Goal: Transaction & Acquisition: Obtain resource

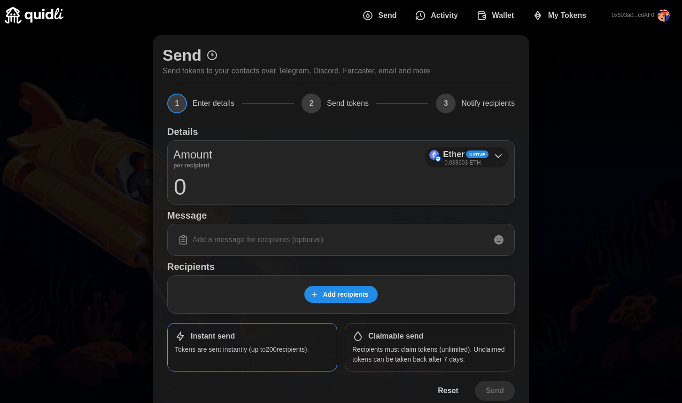
click at [479, 156] on span "Native" at bounding box center [478, 154] width 16 height 7
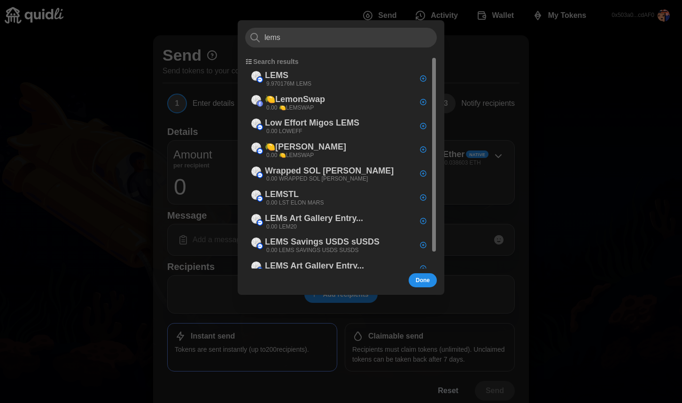
type input "lems"
click at [319, 69] on div "LEMS 9.970176M LEMS" at bounding box center [338, 78] width 186 height 24
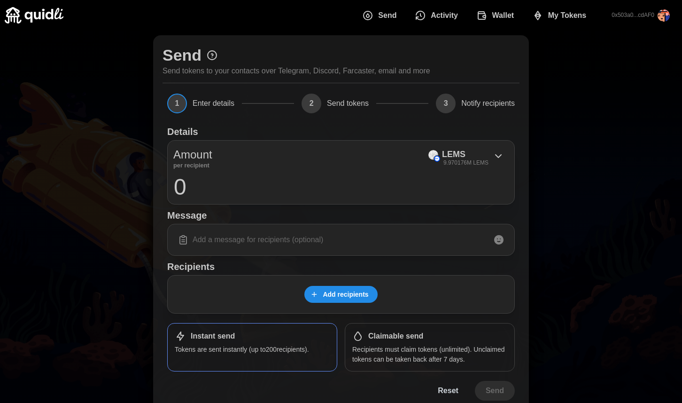
click at [271, 184] on input "0" at bounding box center [341, 186] width 336 height 23
click at [321, 289] on span "Add recipients" at bounding box center [340, 294] width 58 height 16
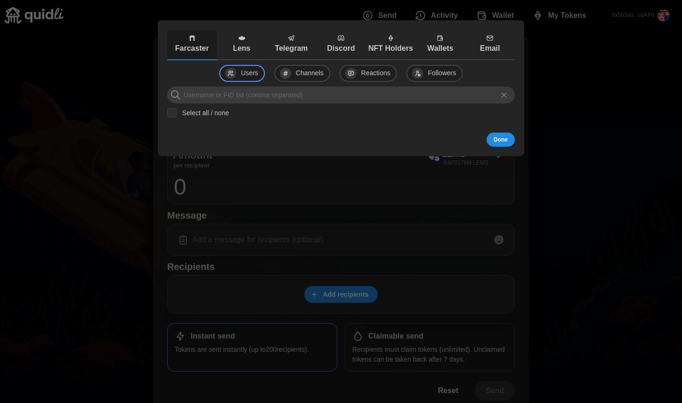
click at [235, 47] on p "Lens" at bounding box center [241, 49] width 45 height 12
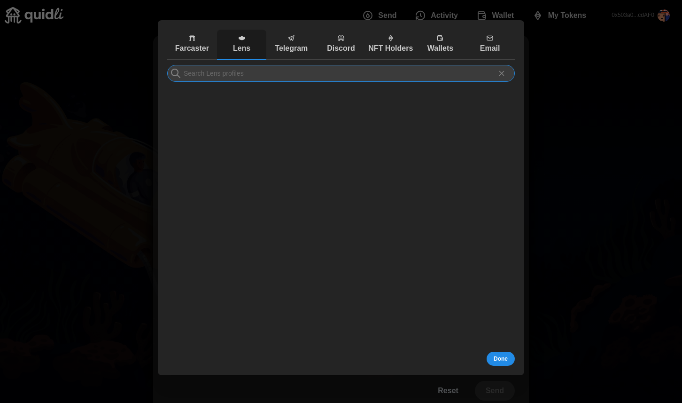
click at [242, 74] on input at bounding box center [341, 73] width 348 height 17
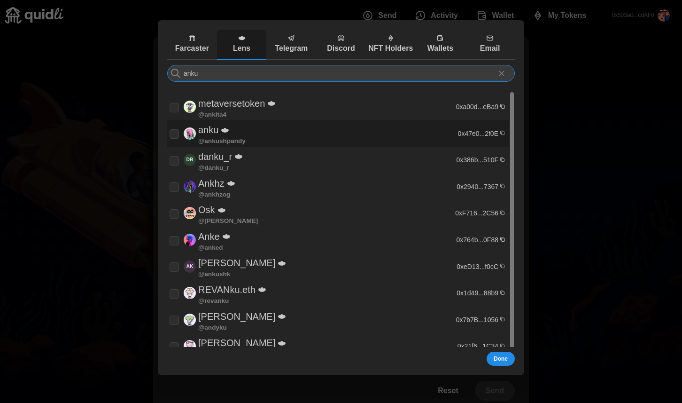
type input "anku"
click at [270, 135] on div "anku @ ankushpandy" at bounding box center [313, 133] width 286 height 22
click at [247, 83] on div "anku metaversetoken @ ankita4 0xa00d...eBa9 anku @ ankushpandy 0x47e0...2f0E DR…" at bounding box center [341, 313] width 348 height 496
click at [174, 133] on input "checkbox" at bounding box center [174, 133] width 9 height 9
checkbox input "false"
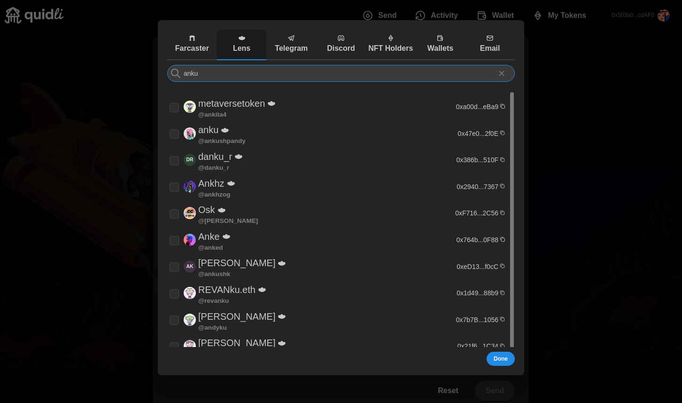
click at [219, 73] on input "anku" at bounding box center [341, 73] width 348 height 17
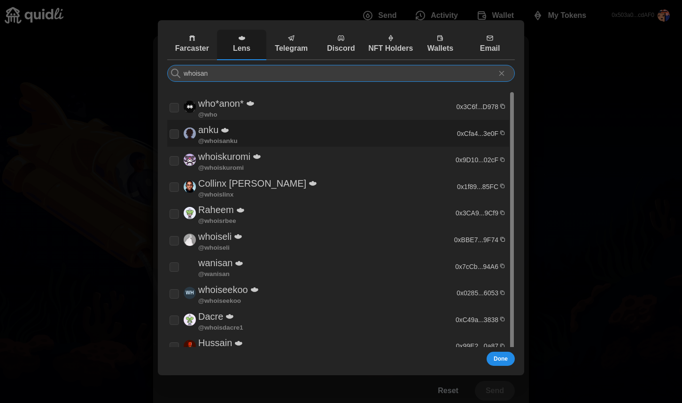
type input "whoisan"
click at [177, 136] on input "checkbox" at bounding box center [174, 133] width 9 height 9
checkbox input "true"
click at [229, 75] on input "whoisan" at bounding box center [341, 73] width 348 height 17
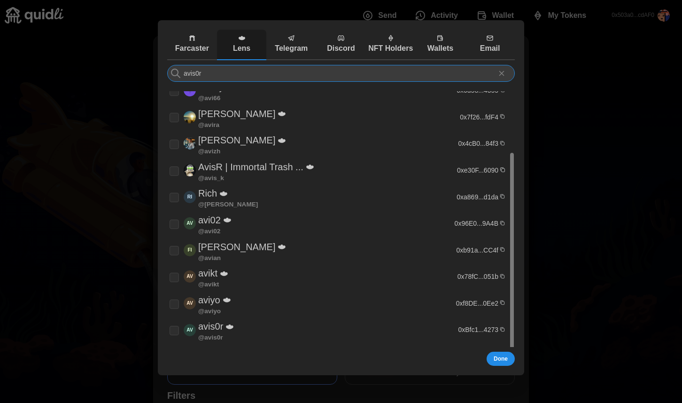
scroll to position [70, 0]
type input "avis0r"
click at [173, 331] on input "checkbox" at bounding box center [174, 329] width 9 height 9
checkbox input "true"
click at [311, 72] on input "avis0r" at bounding box center [341, 73] width 348 height 17
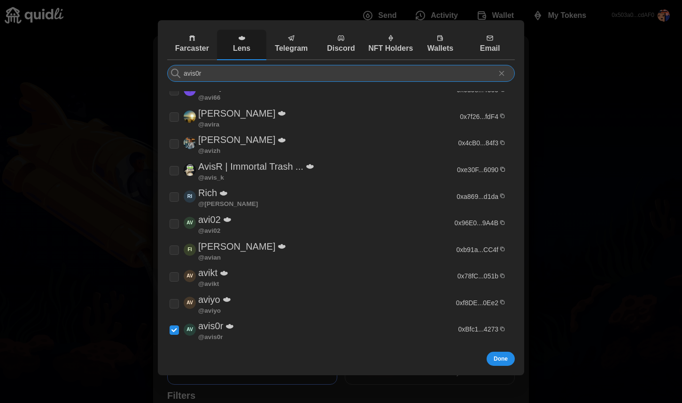
click at [311, 72] on input "avis0r" at bounding box center [341, 73] width 348 height 17
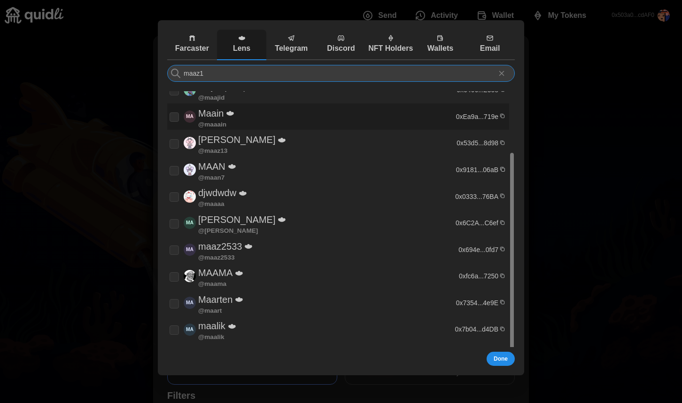
scroll to position [0, 0]
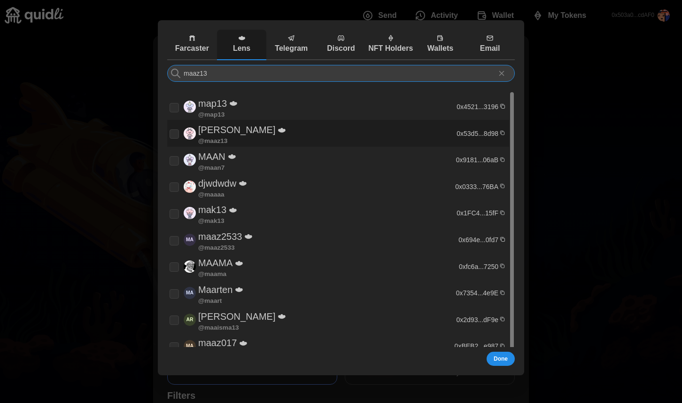
type input "maaz13"
click at [175, 135] on input "checkbox" at bounding box center [174, 133] width 9 height 9
checkbox input "true"
click at [340, 70] on input "maaz13" at bounding box center [341, 73] width 348 height 17
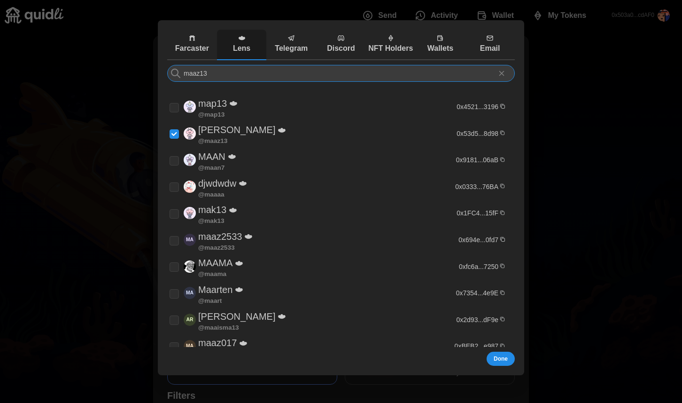
click at [340, 70] on input "maaz13" at bounding box center [341, 73] width 348 height 17
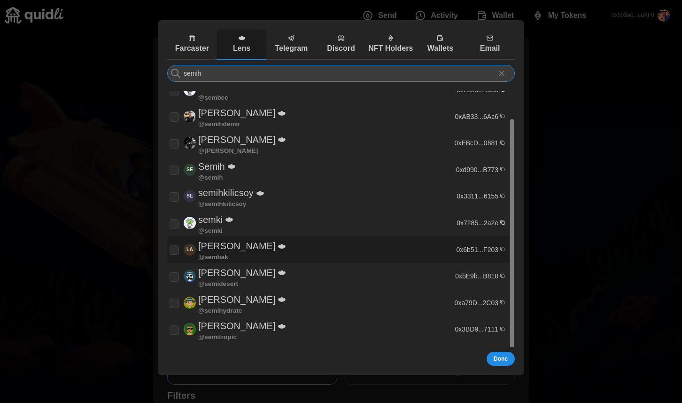
scroll to position [7, 0]
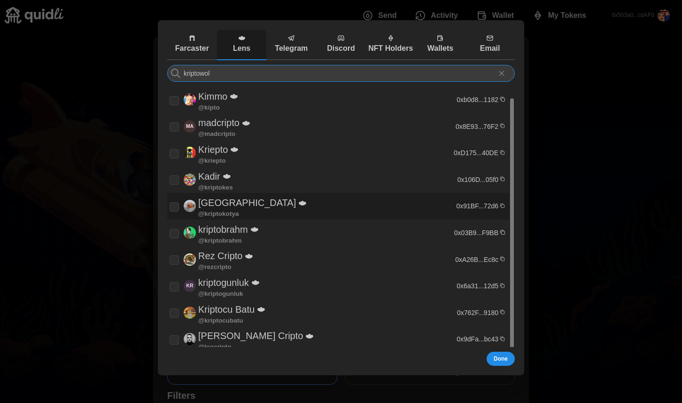
type input "kriptowolf"
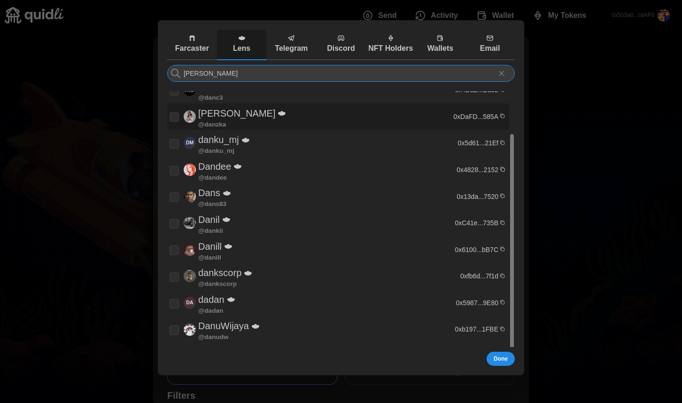
scroll to position [0, 0]
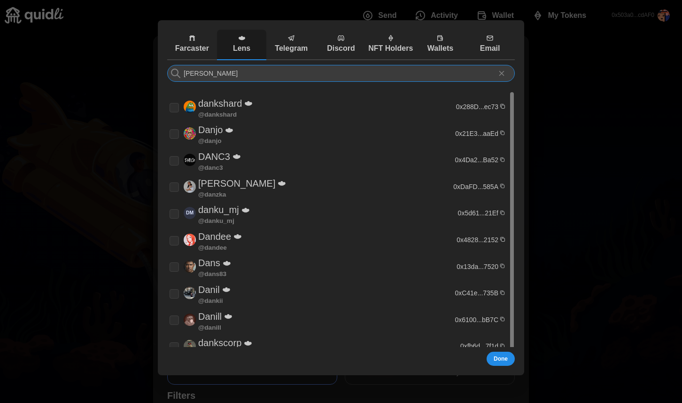
type input "[PERSON_NAME]"
click at [172, 107] on input "checkbox" at bounding box center [174, 106] width 9 height 9
checkbox input "true"
click at [309, 74] on input "[PERSON_NAME]" at bounding box center [341, 73] width 348 height 17
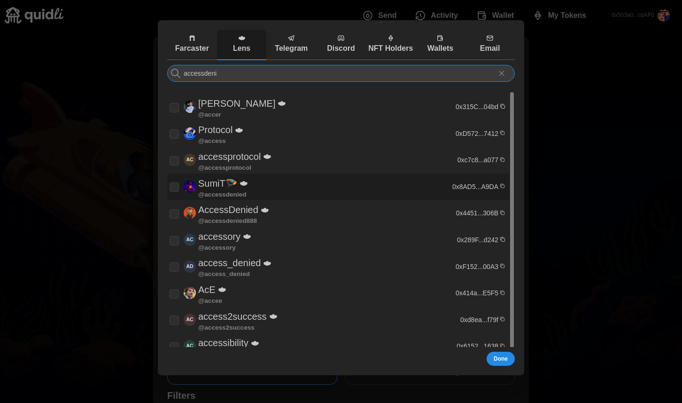
type input "accessdeni"
click at [178, 188] on input "checkbox" at bounding box center [174, 186] width 9 height 9
checkbox input "true"
click at [332, 80] on input "accessdeni" at bounding box center [341, 73] width 348 height 17
type input "a"
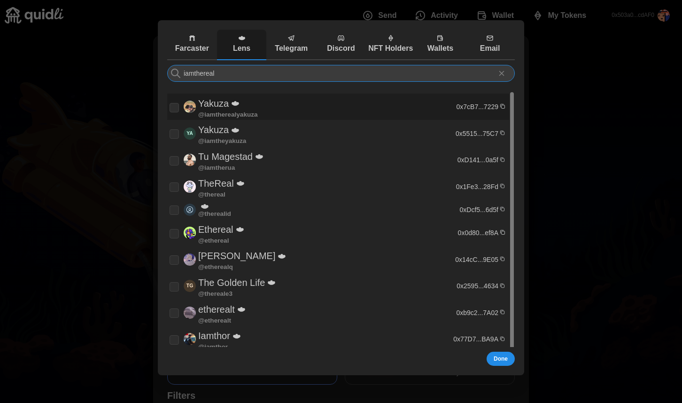
type input "iamthereal"
click at [178, 107] on input "checkbox" at bounding box center [174, 106] width 9 height 9
checkbox input "true"
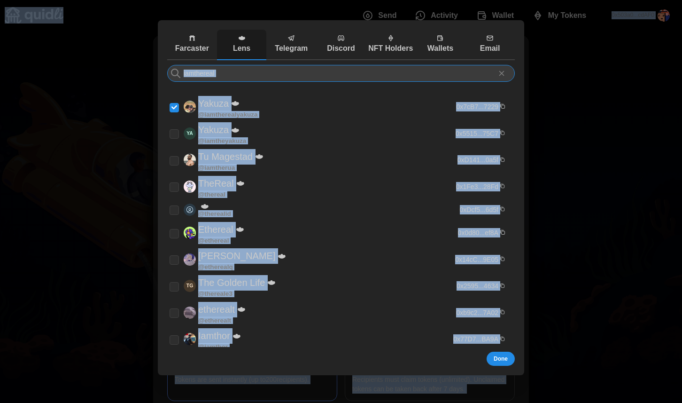
click at [368, 74] on input "iamthereal" at bounding box center [341, 73] width 348 height 17
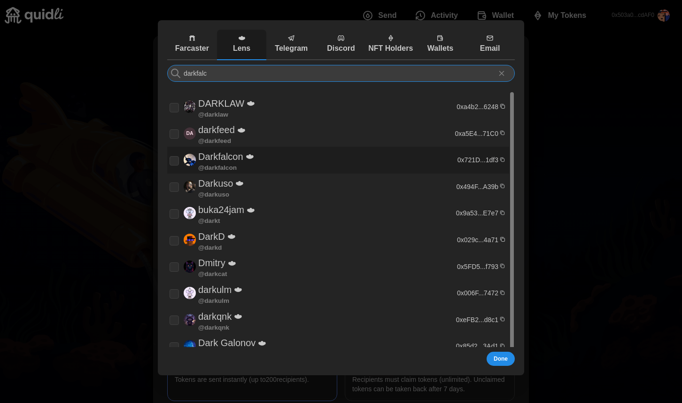
type input "darkfalc"
click at [174, 160] on input "checkbox" at bounding box center [174, 160] width 9 height 9
checkbox input "true"
click at [369, 67] on input "darkfalc" at bounding box center [341, 73] width 348 height 17
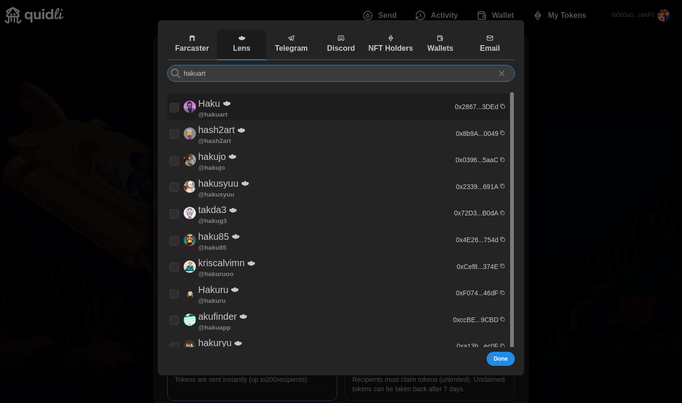
type input "hakuart"
click at [174, 104] on input "checkbox" at bounding box center [174, 106] width 9 height 9
checkbox input "true"
click at [394, 75] on input "hakuart" at bounding box center [341, 73] width 348 height 17
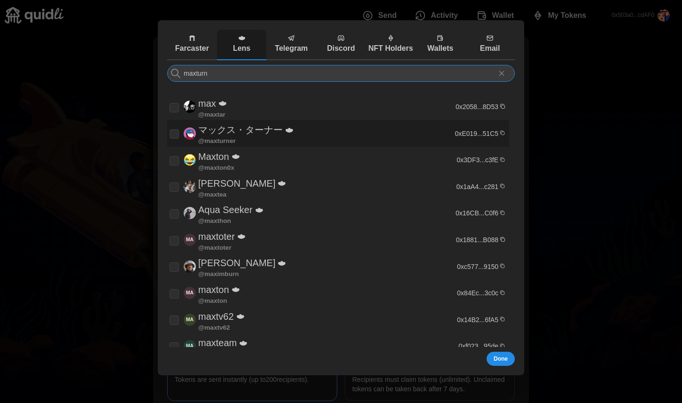
type input "maxturn"
click at [170, 135] on input "checkbox" at bounding box center [174, 133] width 9 height 9
checkbox input "true"
click at [222, 75] on input "maxturn" at bounding box center [341, 73] width 348 height 17
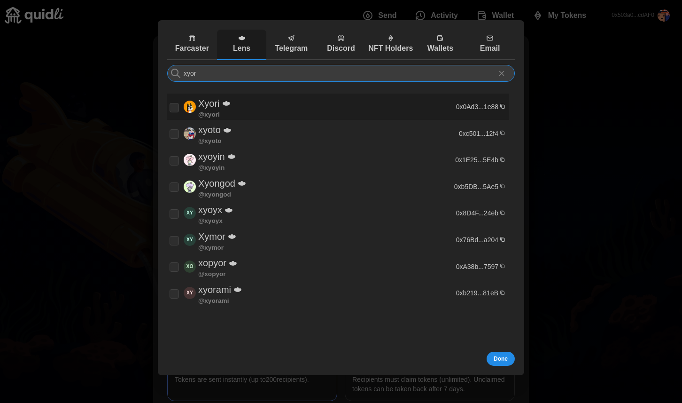
type input "xyor"
click at [174, 113] on div "Xyori @ xyori" at bounding box center [312, 107] width 284 height 22
checkbox input "true"
click at [205, 75] on input "xyor" at bounding box center [341, 73] width 348 height 17
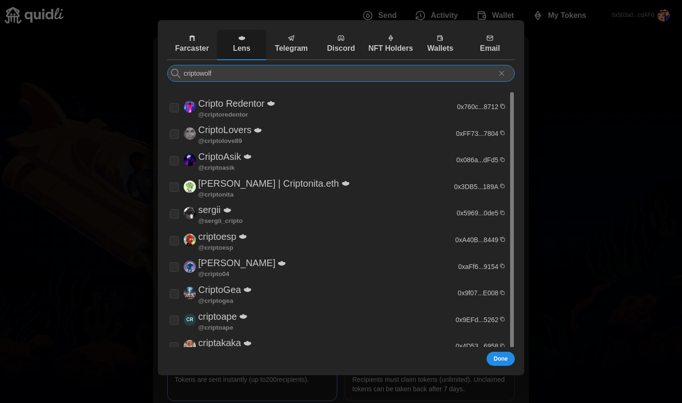
paste input "k"
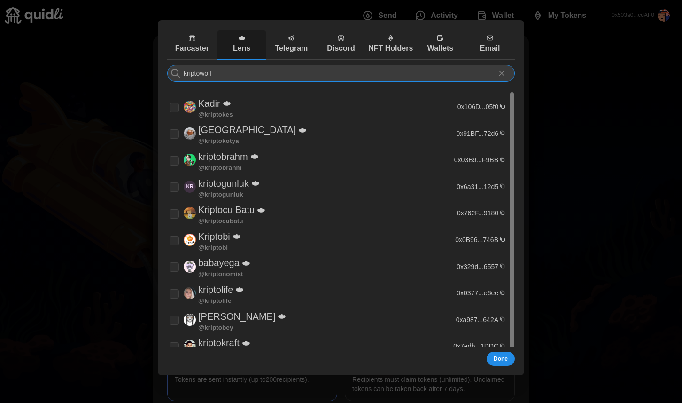
type input "kriptowolf"
click at [438, 44] on p "Wallets" at bounding box center [440, 49] width 45 height 12
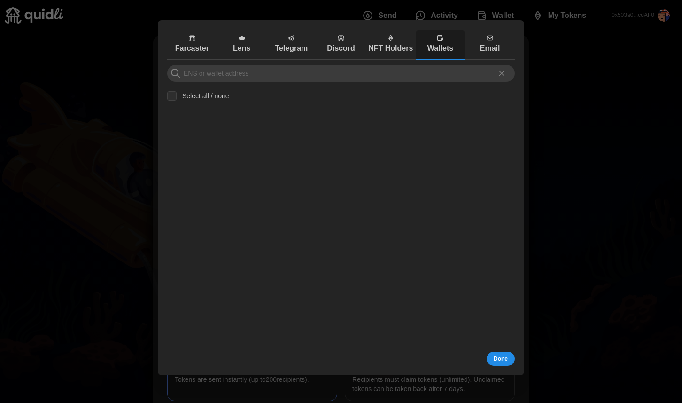
click at [441, 47] on p "Wallets" at bounding box center [440, 49] width 45 height 12
click at [402, 70] on input at bounding box center [341, 73] width 348 height 17
paste input "0x63889867B9DE30e1EdED2Ff608Be64c573C05a78"
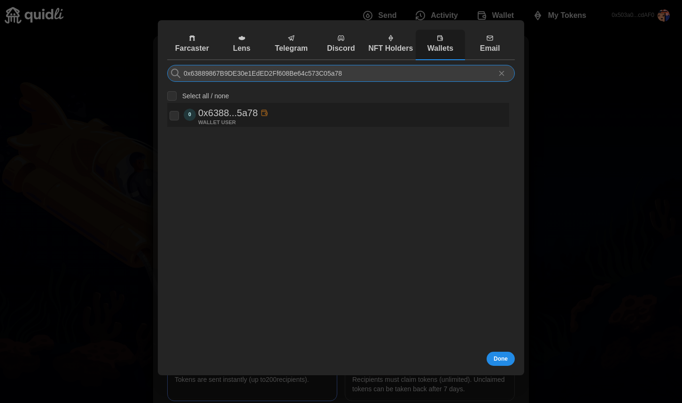
type input "0x63889867B9DE30e1EdED2Ff608Be64c573C05a78"
click at [292, 112] on div "0 0x6388...5a78 WALLET USER" at bounding box center [338, 114] width 337 height 19
checkbox input "true"
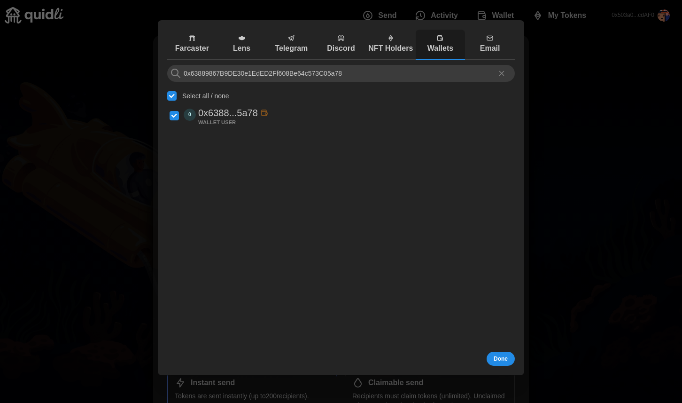
click at [499, 360] on span "Done" at bounding box center [501, 358] width 14 height 13
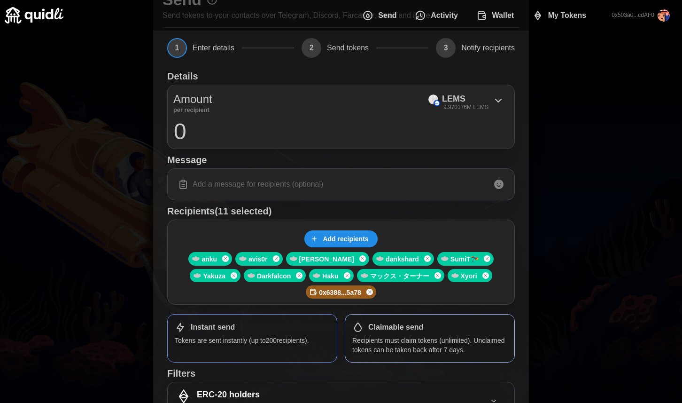
scroll to position [46, 0]
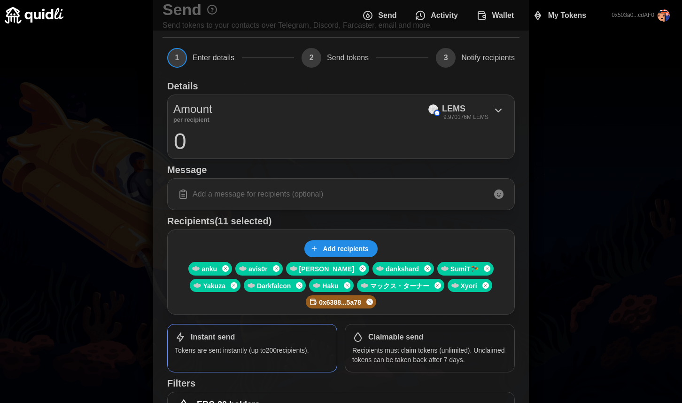
click at [369, 193] on input at bounding box center [341, 194] width 336 height 20
type input "g"
type input "lens"
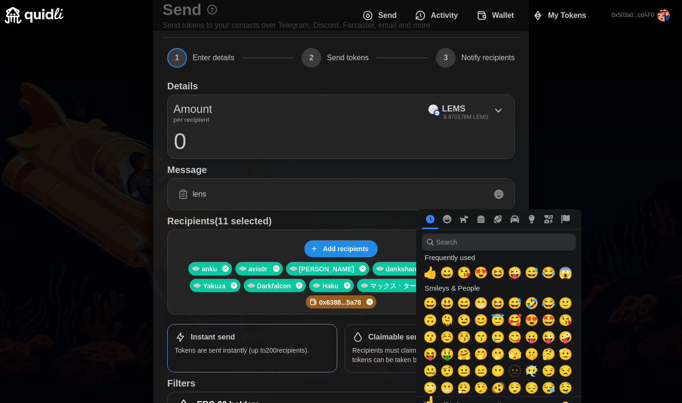
click at [498, 193] on icon at bounding box center [498, 193] width 9 height 9
click at [480, 235] on input "search" at bounding box center [499, 242] width 154 height 17
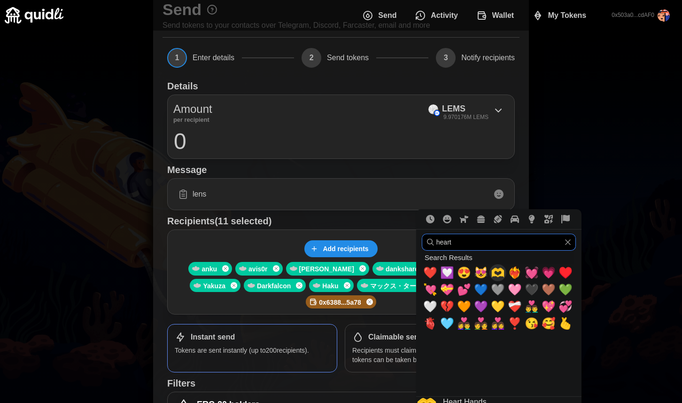
type input "heart"
click at [496, 271] on span "🫶" at bounding box center [498, 272] width 14 height 13
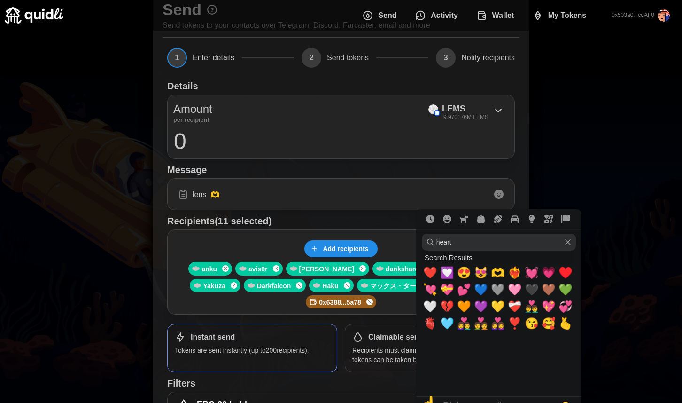
click at [409, 199] on input "lens 🫶" at bounding box center [341, 194] width 336 height 20
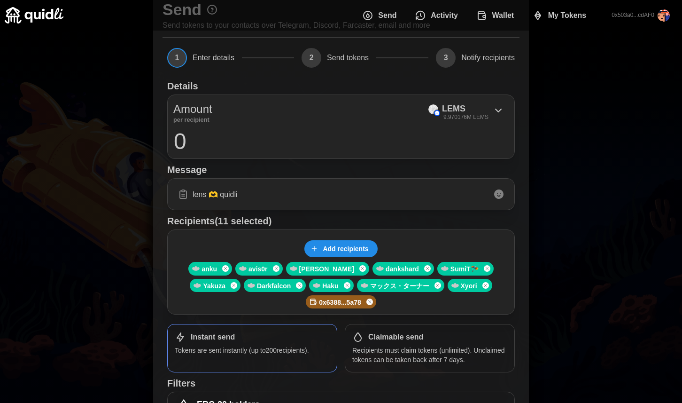
type input "lens 🫶 quidli"
click at [361, 246] on span "Add recipients" at bounding box center [346, 249] width 46 height 16
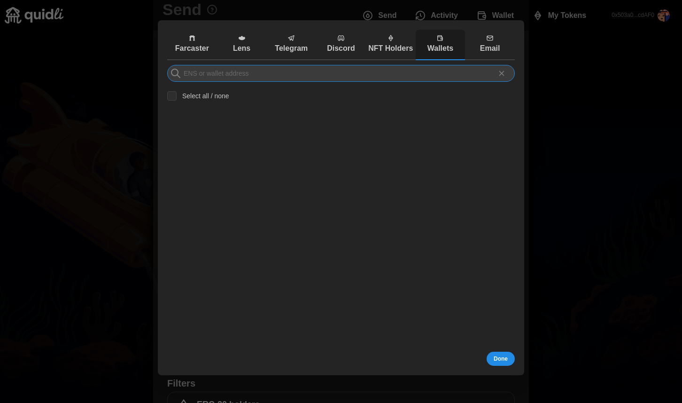
click at [351, 74] on input at bounding box center [341, 73] width 348 height 17
click at [244, 45] on p "Lens" at bounding box center [241, 49] width 45 height 12
click at [252, 73] on input at bounding box center [341, 73] width 348 height 17
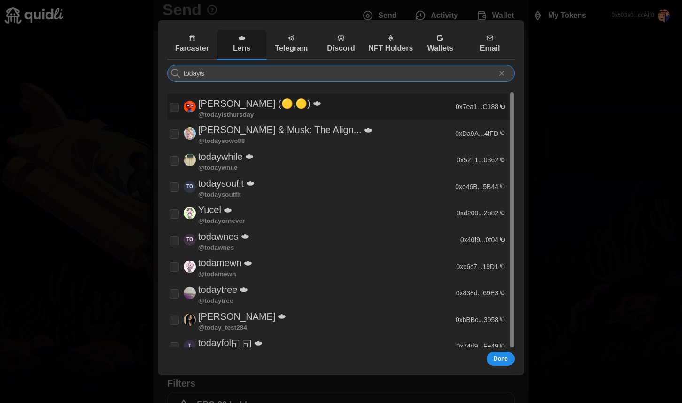
type input "todayis"
click at [216, 107] on p "[PERSON_NAME] (🟡,🟡)" at bounding box center [254, 104] width 112 height 16
checkbox input "true"
click at [497, 354] on span "Done" at bounding box center [501, 358] width 14 height 13
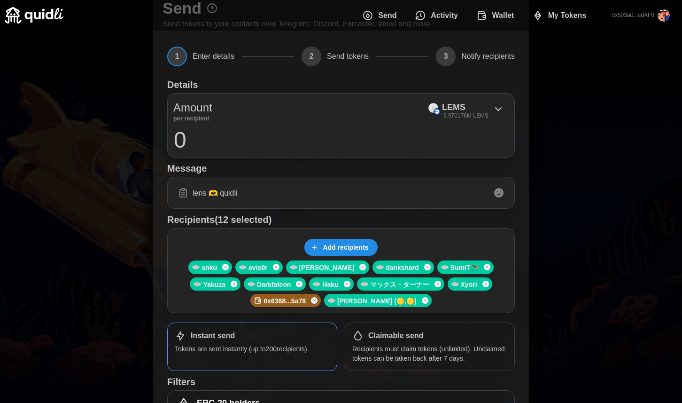
scroll to position [34, 0]
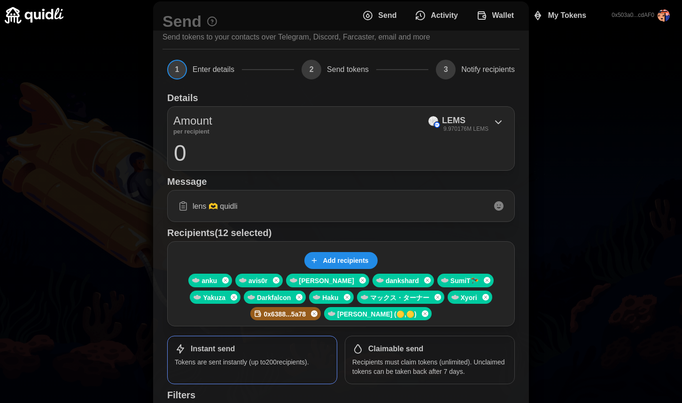
click at [289, 148] on input "0" at bounding box center [341, 152] width 336 height 23
click at [484, 123] on div "LEMS 9.970176M LEMS" at bounding box center [465, 123] width 47 height 19
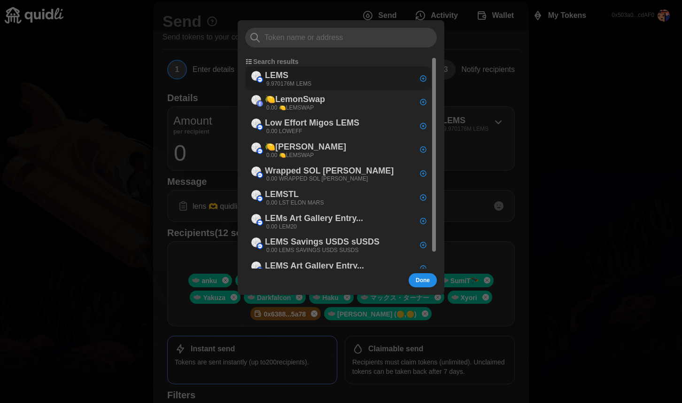
click at [366, 74] on div "LEMS 9.970176M LEMS" at bounding box center [338, 78] width 186 height 24
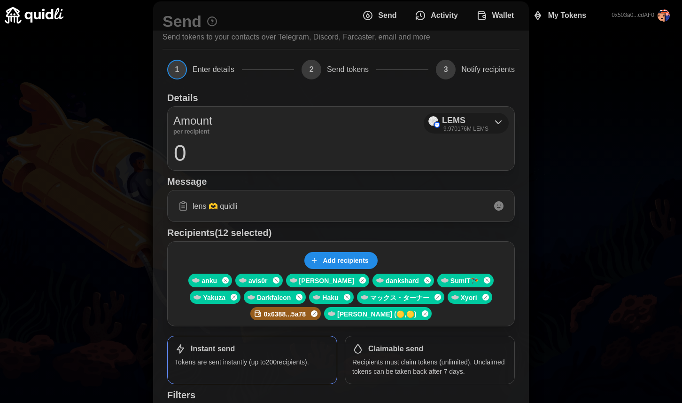
click at [504, 124] on icon at bounding box center [498, 122] width 11 height 11
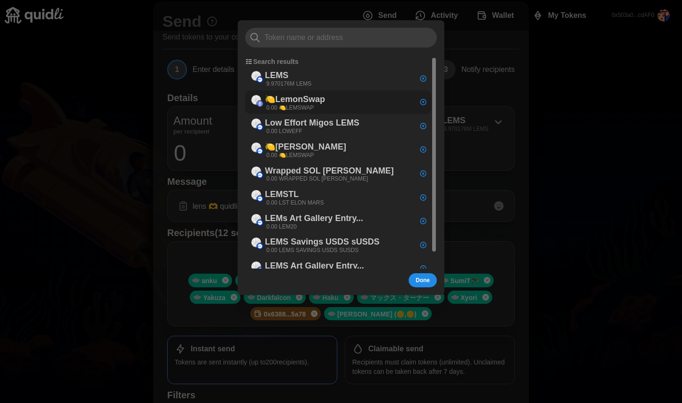
click at [354, 98] on div "🍋LemonSwap 0.00 🍋LEMSWAP" at bounding box center [338, 102] width 186 height 24
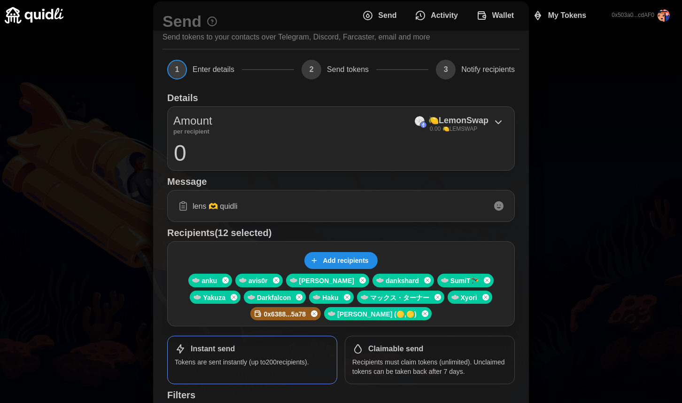
click at [434, 117] on p "🍋LemonSwap" at bounding box center [459, 121] width 60 height 14
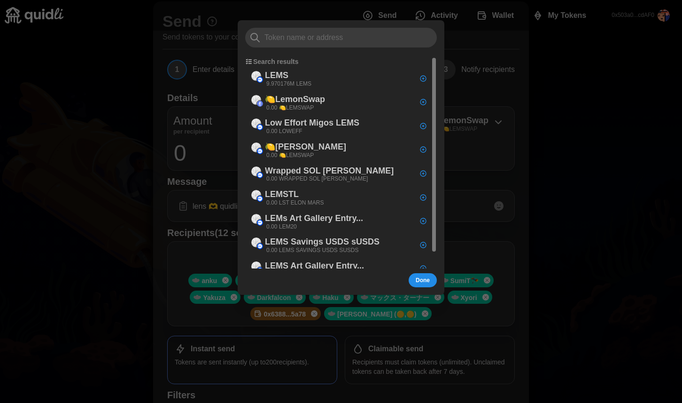
click at [391, 40] on input at bounding box center [341, 38] width 192 height 20
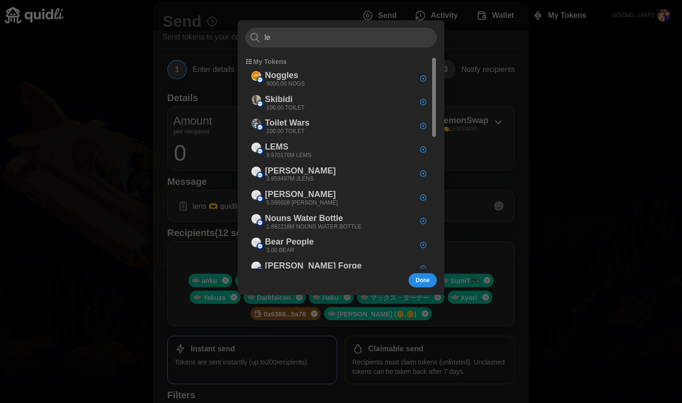
type input "l"
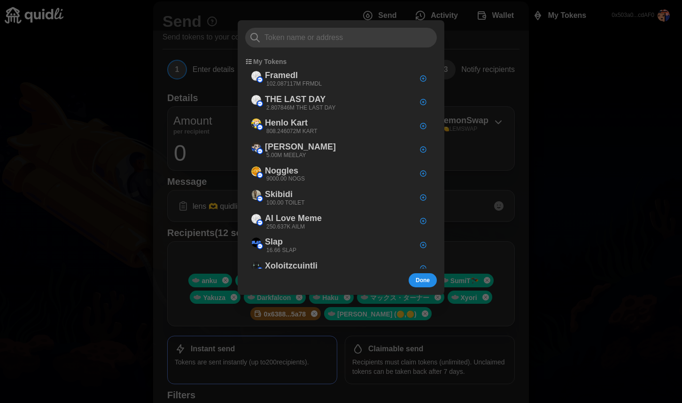
type input "l"
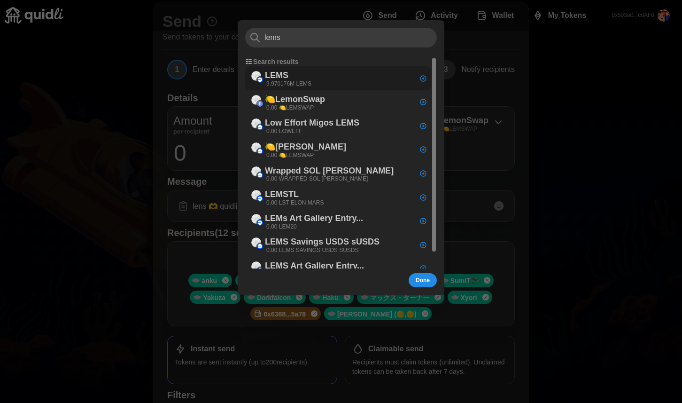
type input "lems"
click at [305, 84] on p "9.970176M LEMS" at bounding box center [288, 84] width 45 height 8
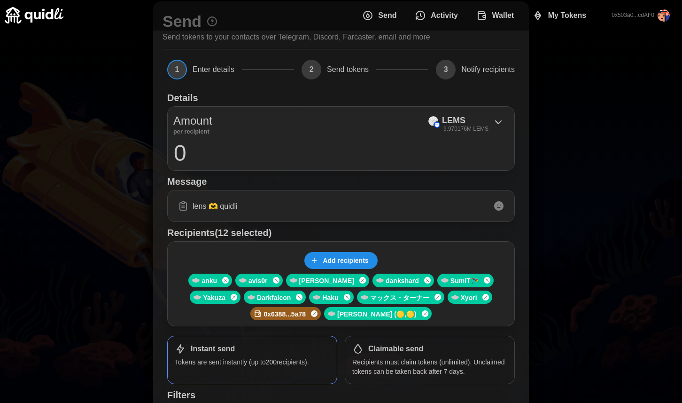
click at [283, 147] on input "0" at bounding box center [341, 152] width 336 height 23
click at [508, 19] on span "Wallet" at bounding box center [504, 15] width 22 height 19
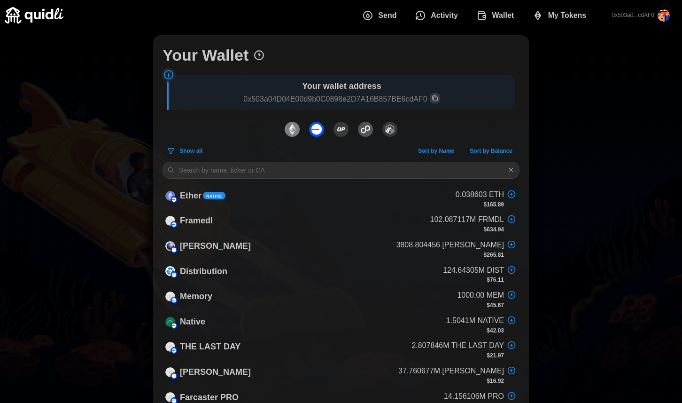
click at [386, 13] on span "Send" at bounding box center [387, 15] width 18 height 19
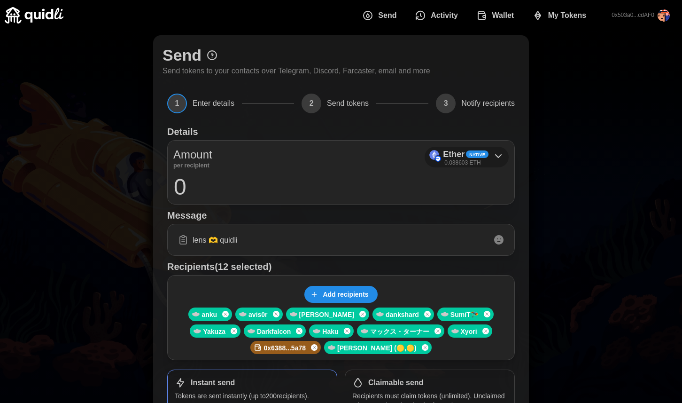
click at [472, 157] on span "Native" at bounding box center [478, 154] width 16 height 7
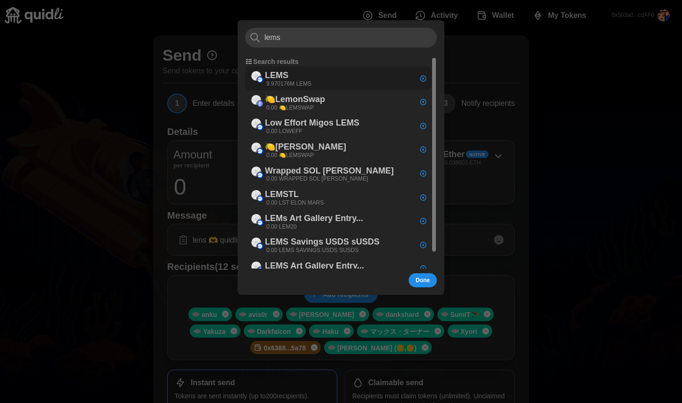
type input "lems"
click at [322, 78] on div "LEMS 9.970176M LEMS" at bounding box center [338, 78] width 186 height 24
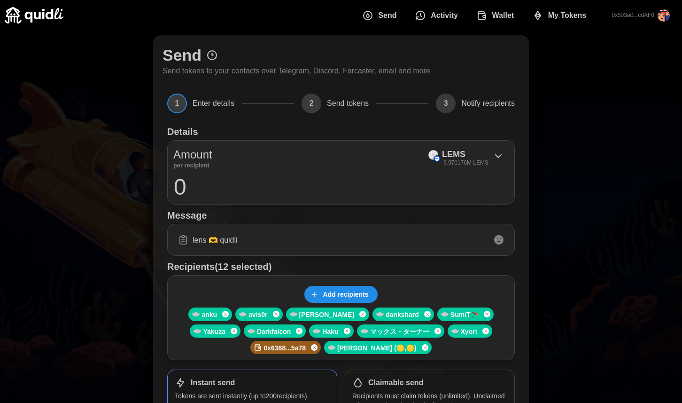
click at [380, 184] on input "0" at bounding box center [341, 186] width 336 height 23
type input "1000000"
click at [501, 151] on icon at bounding box center [498, 155] width 11 height 11
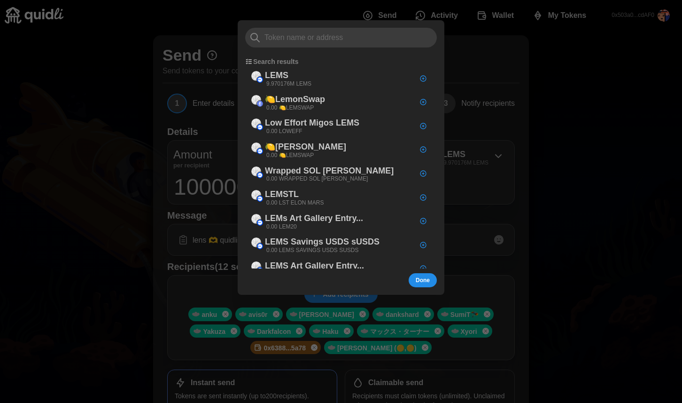
click at [543, 142] on div at bounding box center [341, 201] width 682 height 403
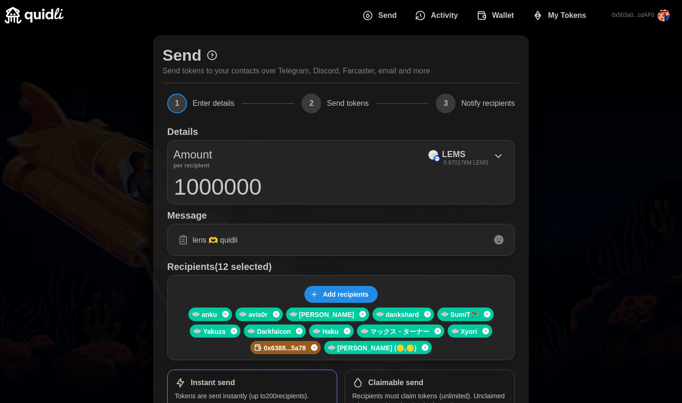
click at [505, 13] on span "Wallet" at bounding box center [504, 15] width 22 height 19
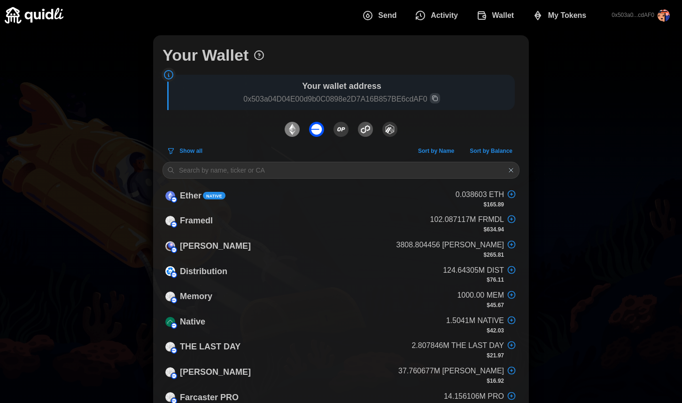
scroll to position [484, 0]
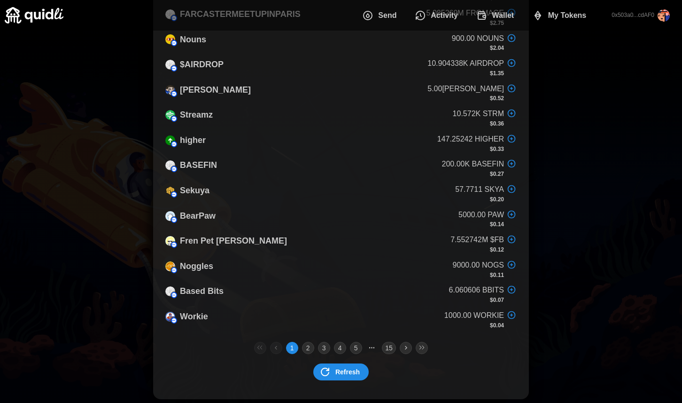
click at [329, 373] on icon "dots" at bounding box center [325, 371] width 11 height 11
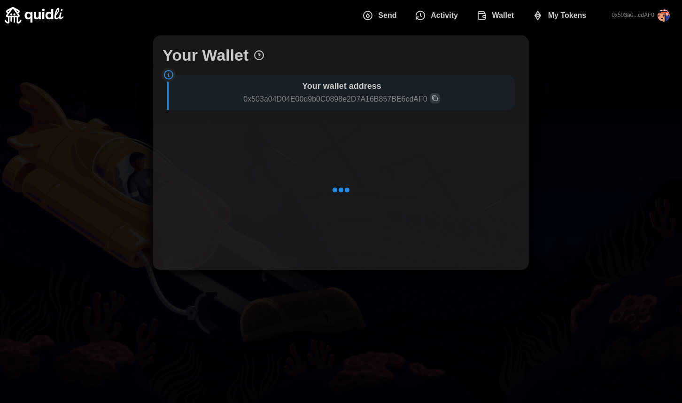
scroll to position [0, 0]
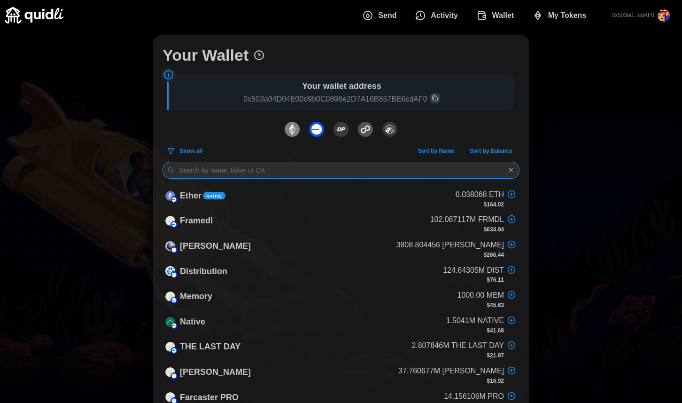
click at [342, 167] on input at bounding box center [341, 170] width 357 height 17
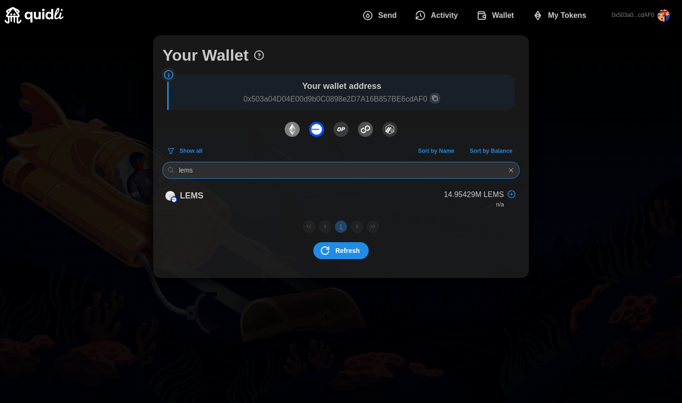
type input "lems"
click at [394, 9] on span "Send" at bounding box center [387, 15] width 18 height 19
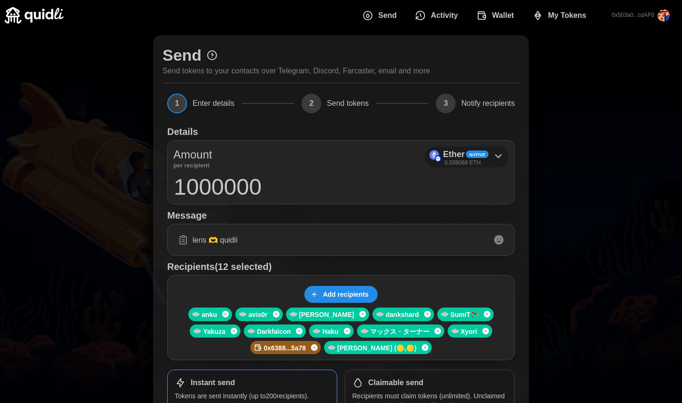
click at [467, 155] on div "Native" at bounding box center [477, 154] width 23 height 8
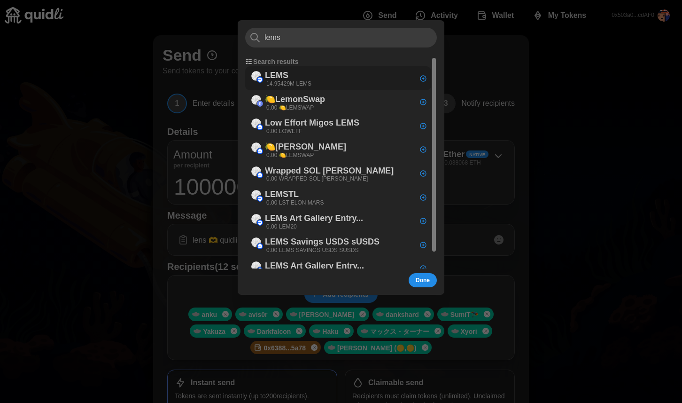
type input "lems"
click at [318, 73] on div "LEMS 14.95429M LEMS" at bounding box center [338, 78] width 186 height 24
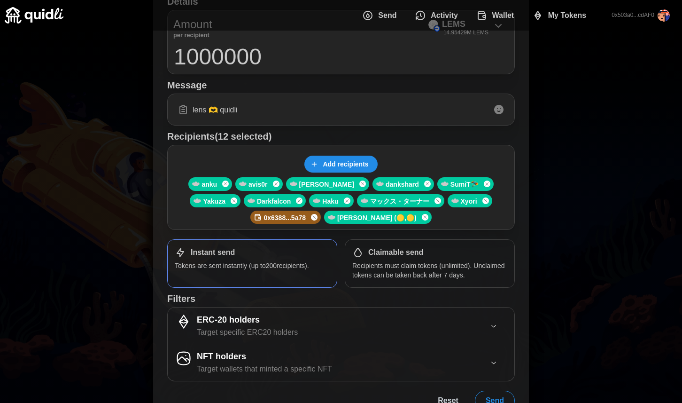
scroll to position [157, 0]
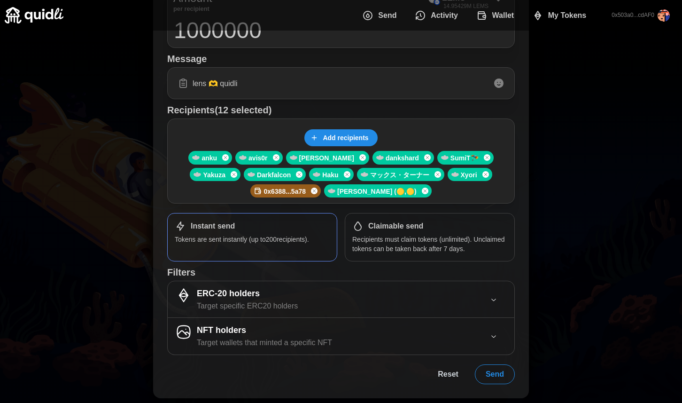
click at [501, 368] on span "Send" at bounding box center [495, 374] width 18 height 19
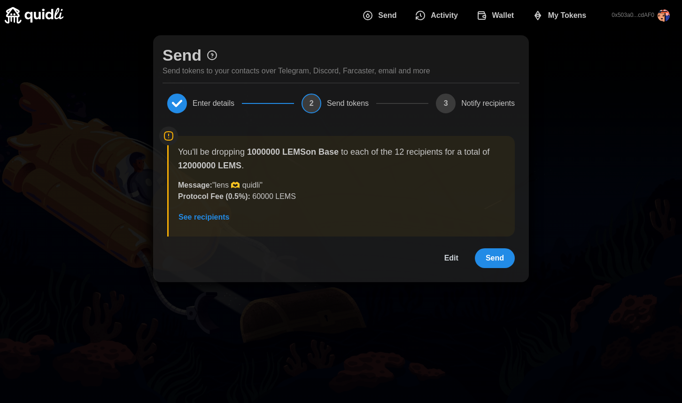
click at [498, 255] on span "Send" at bounding box center [495, 258] width 18 height 19
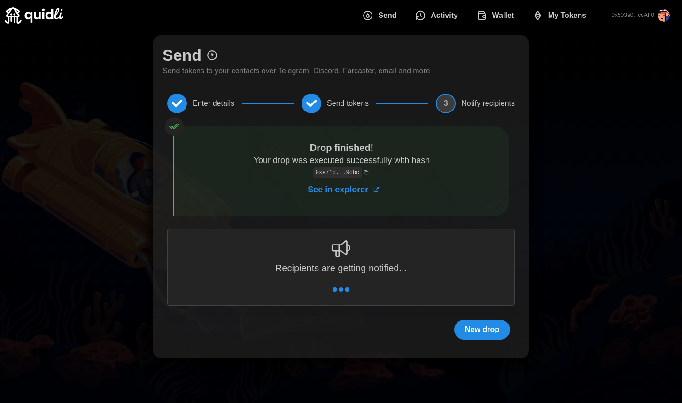
click at [377, 189] on icon at bounding box center [377, 189] width 2 height 2
